Goal: Information Seeking & Learning: Learn about a topic

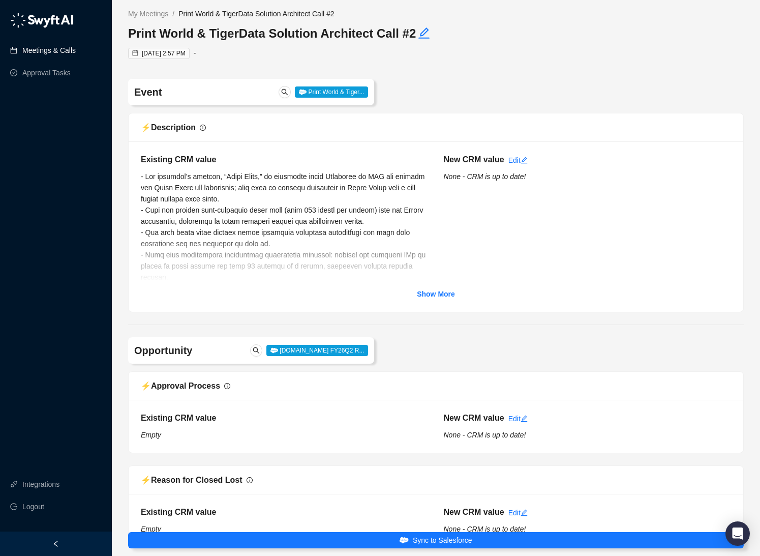
click at [43, 50] on link "Meetings & Calls" at bounding box center [48, 50] width 53 height 20
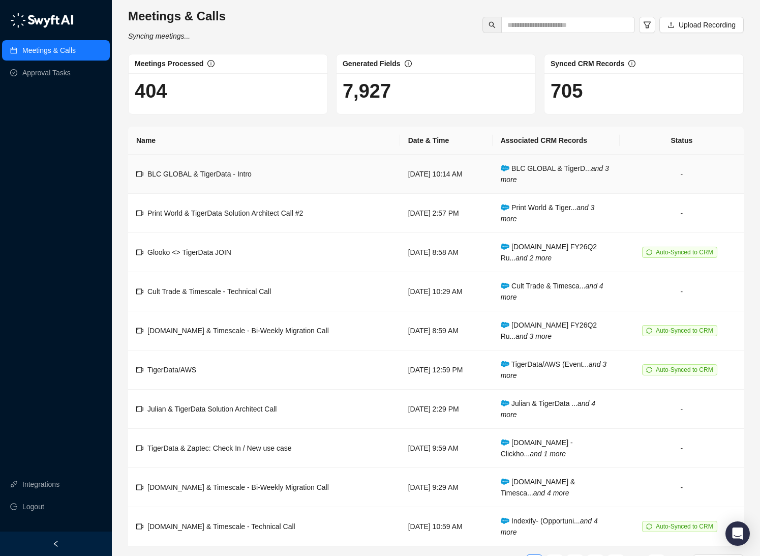
click at [188, 169] on div "BLC GLOBAL & TigerData - Intro" at bounding box center [199, 173] width 104 height 11
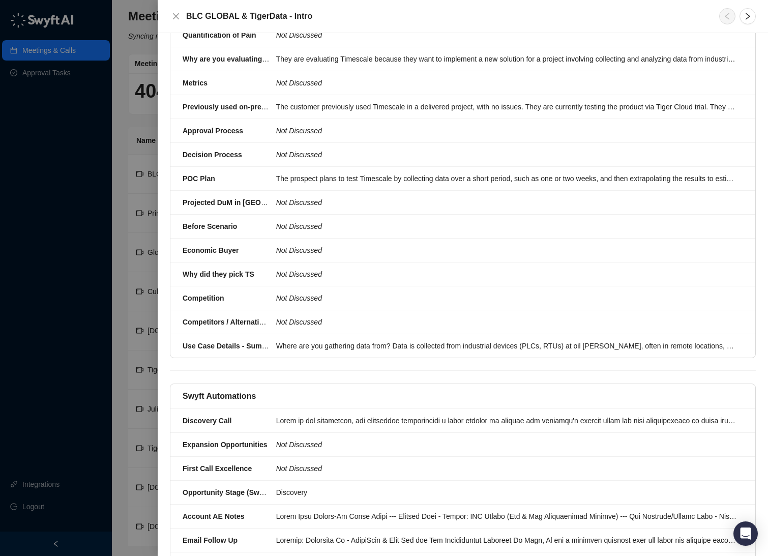
scroll to position [1092, 0]
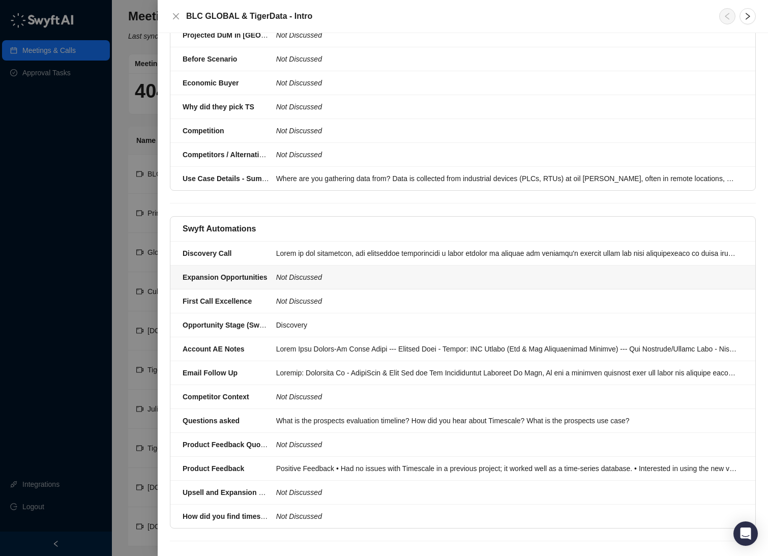
click at [360, 248] on div at bounding box center [506, 253] width 461 height 11
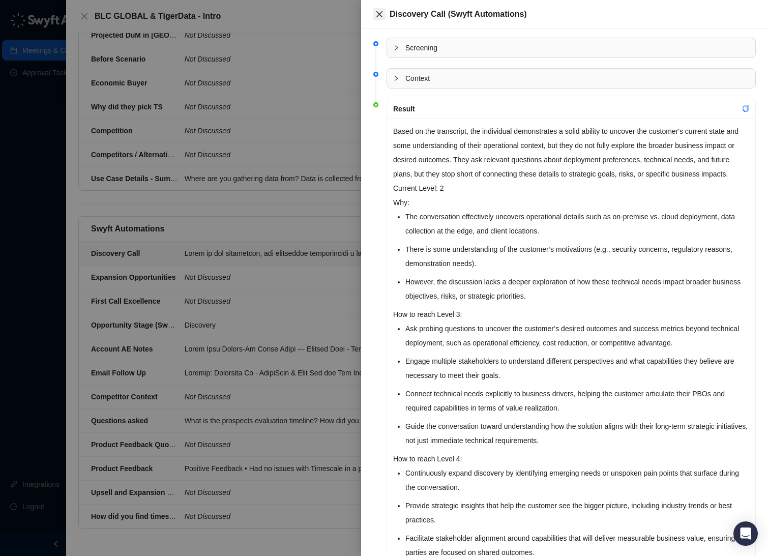
click at [381, 15] on icon "close" at bounding box center [379, 14] width 8 height 8
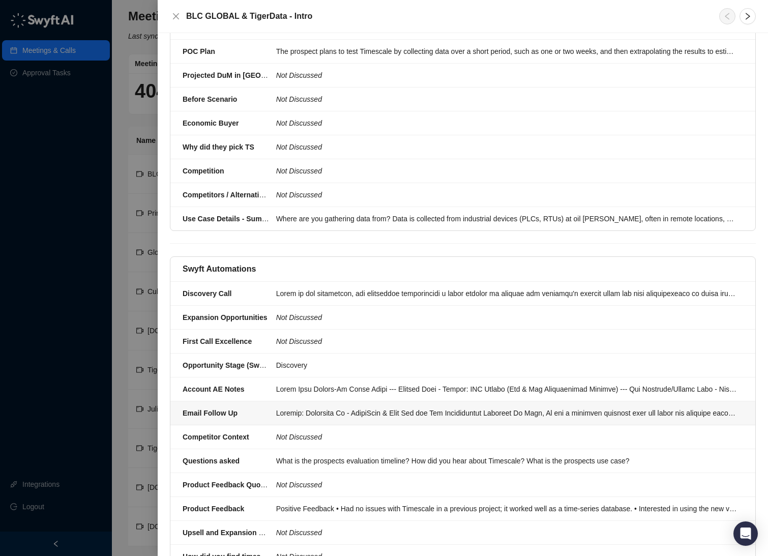
scroll to position [1059, 0]
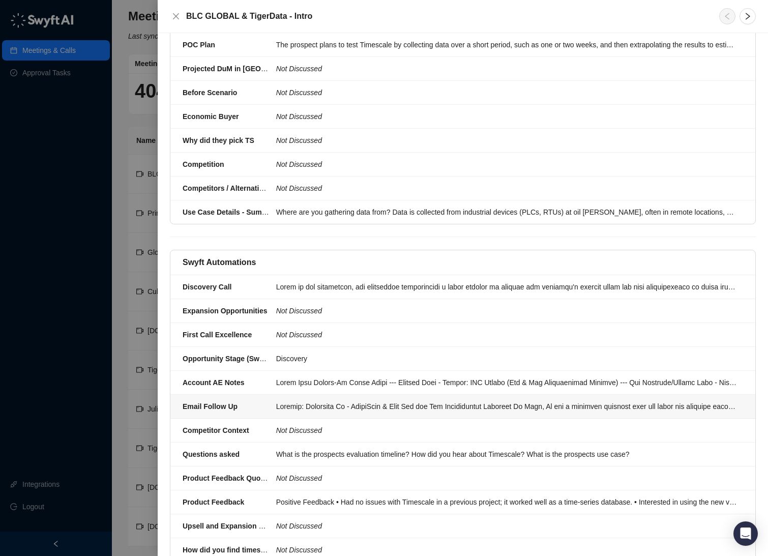
click at [316, 401] on div at bounding box center [506, 406] width 461 height 11
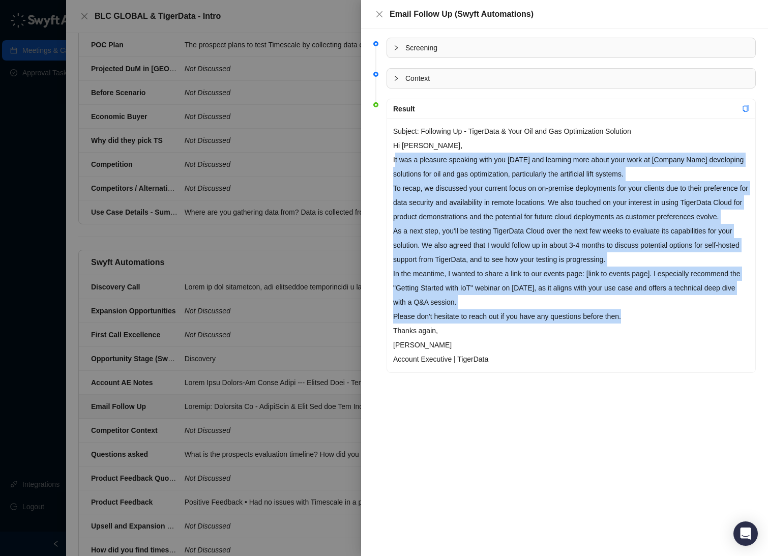
drag, startPoint x: 394, startPoint y: 159, endPoint x: 644, endPoint y: 327, distance: 301.6
click at [644, 327] on div "Subject: Following Up - TigerData & Your Oil and Gas Optimization Solution Hi […" at bounding box center [571, 245] width 368 height 254
copy div "t was a pleasure speaking with you [DATE] and learning more about your work at …"
